Goal: Task Accomplishment & Management: Complete application form

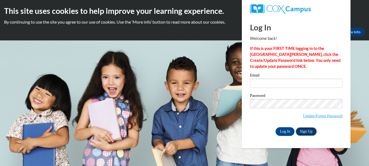
click at [299, 133] on link "Sign Up" at bounding box center [306, 131] width 21 height 9
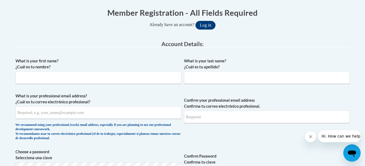
scroll to position [120, 0]
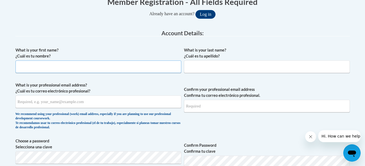
click at [74, 67] on input "What is your first name? ¿Cuál es tu nombre?" at bounding box center [98, 67] width 166 height 12
type input "Ian"
type input "Smith"
type input "smith.ianjm@gmail.com"
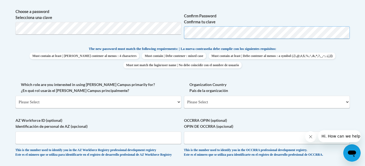
scroll to position [259, 0]
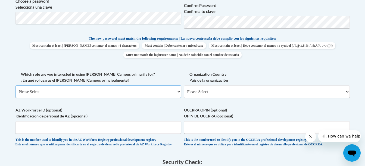
click at [59, 92] on select "Please Select College/University | Colegio/Universidad Community/Nonprofit Part…" at bounding box center [98, 92] width 166 height 12
select select "fbf2d438-af2f-41f8-98f1-81c410e29de3"
click at [15, 86] on select "Please Select College/University | Colegio/Universidad Community/Nonprofit Part…" at bounding box center [98, 92] width 166 height 12
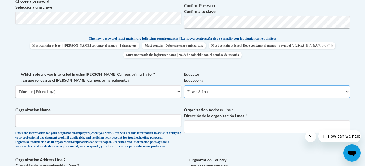
click at [210, 93] on select "Please Select Early Learning/Daycare Teacher/Family Home Care Provider | Maestr…" at bounding box center [267, 92] width 166 height 12
select select "5e2af403-4f2c-4e49-a02f-103e55d7b75b"
click at [184, 86] on select "Please Select Early Learning/Daycare Teacher/Family Home Care Provider | Maestr…" at bounding box center [267, 92] width 166 height 12
click at [114, 120] on input "Organization Name" at bounding box center [98, 121] width 166 height 12
type input "Sheltering Arms"
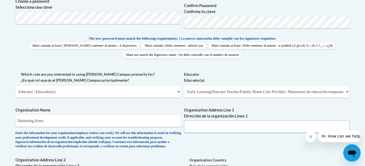
click at [203, 128] on input "Organization Address Line 1 Dirección de la organización Línea 1" at bounding box center [267, 127] width 166 height 12
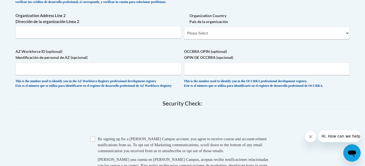
scroll to position [407, 0]
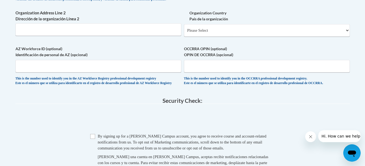
type input "404 Fulton Street Atlanta, GA 30312"
click at [237, 34] on select "Please Select United States | Estados Unidos Outside of the United States | Fue…" at bounding box center [267, 30] width 166 height 12
select select "ad49bcad-a171-4b2e-b99c-48b446064914"
click at [184, 33] on select "Please Select United States | Estados Unidos Outside of the United States | Fue…" at bounding box center [267, 30] width 166 height 12
select select
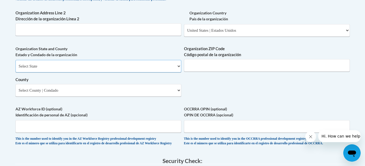
click at [132, 71] on select "Select State Alabama Alaska Arizona Arkansas California Colorado Connecticut De…" at bounding box center [98, 66] width 166 height 12
select select "Georgia"
click at [15, 69] on select "Select State Alabama Alaska Arizona Arkansas California Colorado Connecticut De…" at bounding box center [98, 66] width 166 height 12
click at [218, 72] on input "Organization ZIP Code Código postal de la organización" at bounding box center [267, 65] width 166 height 12
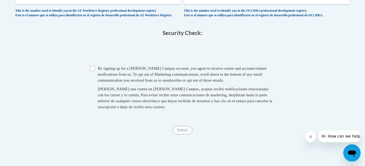
scroll to position [536, 0]
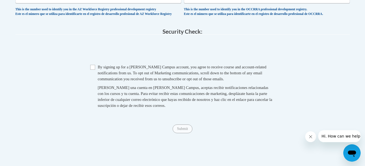
type input "30312"
click at [93, 70] on input "Checkbox" at bounding box center [92, 67] width 5 height 5
checkbox input "true"
click at [178, 133] on div "Submit Submit" at bounding box center [182, 129] width 334 height 9
click at [188, 131] on span "Submit" at bounding box center [182, 128] width 20 height 4
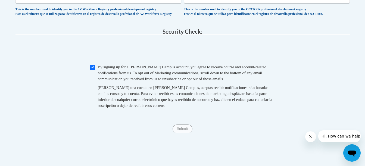
drag, startPoint x: 188, startPoint y: 142, endPoint x: 241, endPoint y: 134, distance: 54.3
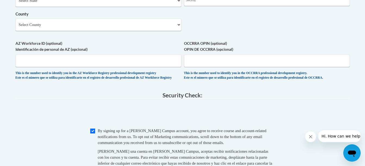
scroll to position [428, 0]
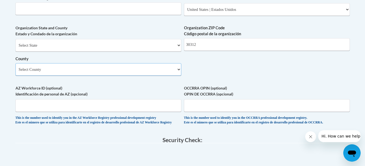
click at [112, 76] on select "Select County Appling Atkinson Bacon Baker Baldwin Banks Barrow Bartow Ben Hill…" at bounding box center [98, 69] width 166 height 12
drag, startPoint x: 112, startPoint y: 77, endPoint x: 96, endPoint y: 81, distance: 16.7
click at [96, 76] on select "Select County Appling Atkinson Bacon Baker Baldwin Banks Barrow Bartow Ben Hill…" at bounding box center [98, 69] width 166 height 12
select select "Fulton"
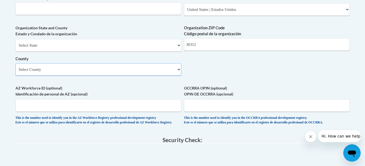
click at [15, 72] on select "Select County Appling Atkinson Bacon Baker Baldwin Banks Barrow Bartow Ben Hill…" at bounding box center [98, 69] width 166 height 12
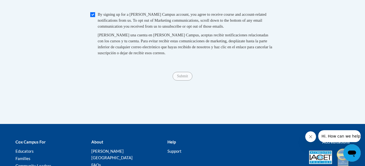
scroll to position [605, 0]
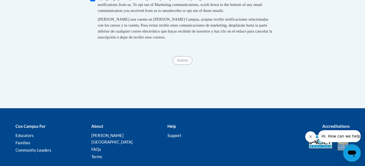
click at [183, 62] on span "Submit" at bounding box center [182, 60] width 20 height 4
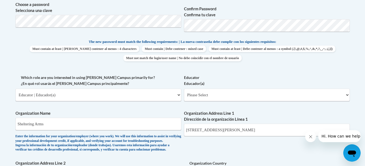
scroll to position [257, 0]
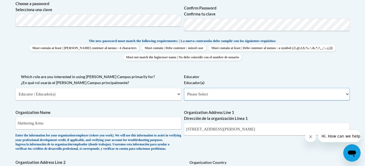
click at [292, 92] on select "Please Select Early Learning/Daycare Teacher/Family Home Care Provider | Maestr…" at bounding box center [267, 94] width 166 height 12
select select "5e2af403-4f2c-4e49-a02f-103e55d7b75b"
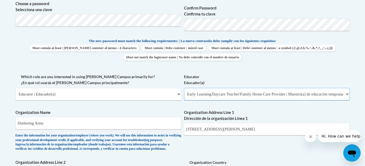
click at [184, 88] on select "Please Select Early Learning/Daycare Teacher/Family Home Care Provider | Maestr…" at bounding box center [267, 94] width 166 height 12
select select "null"
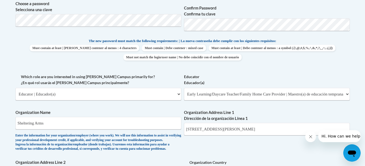
click at [361, 55] on body "This site uses cookies to help improve your learning experience. By continuing …" at bounding box center [182, 145] width 365 height 804
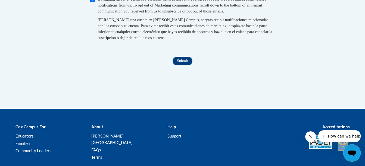
scroll to position [603, 0]
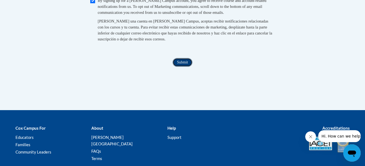
click at [185, 67] on input "Submit" at bounding box center [182, 62] width 20 height 9
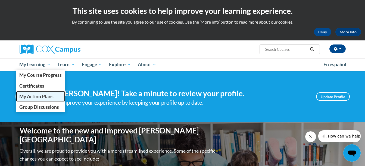
click at [46, 99] on link "My Action Plans" at bounding box center [40, 96] width 49 height 11
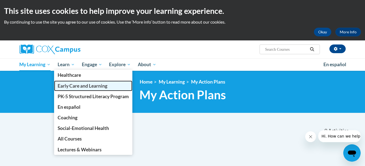
click at [72, 84] on span "Early Care and Learning" at bounding box center [83, 86] width 50 height 6
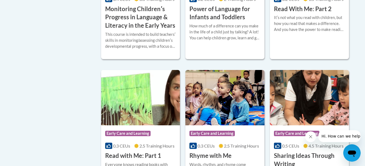
scroll to position [652, 0]
